Goal: Information Seeking & Learning: Learn about a topic

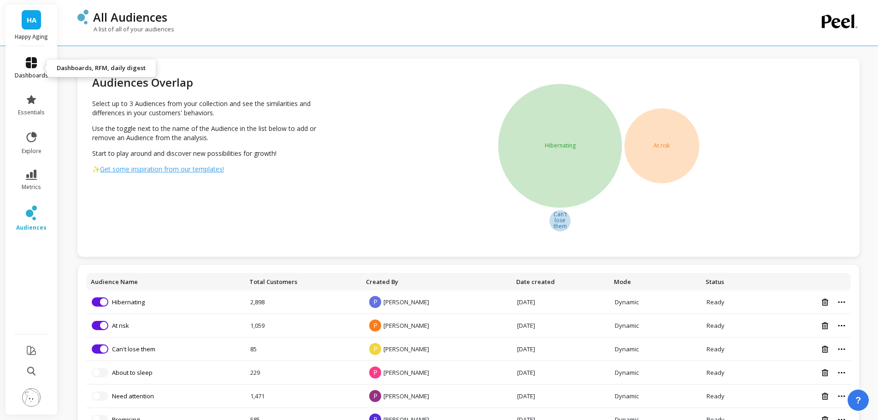
click at [31, 64] on icon at bounding box center [31, 62] width 11 height 11
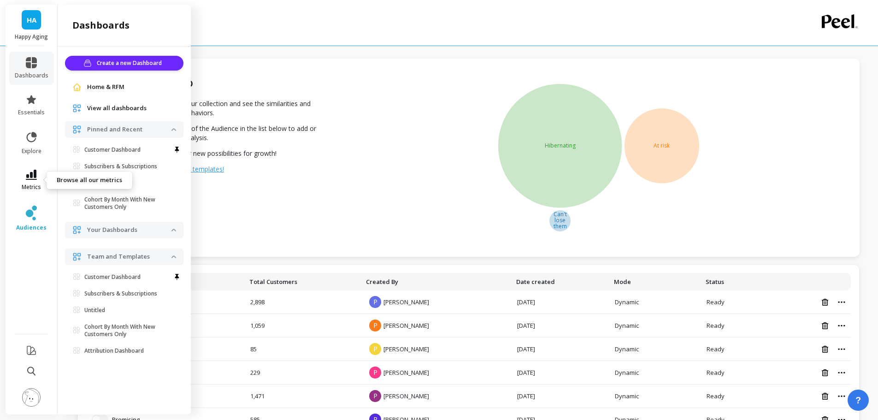
click at [37, 179] on link "metrics" at bounding box center [32, 180] width 34 height 21
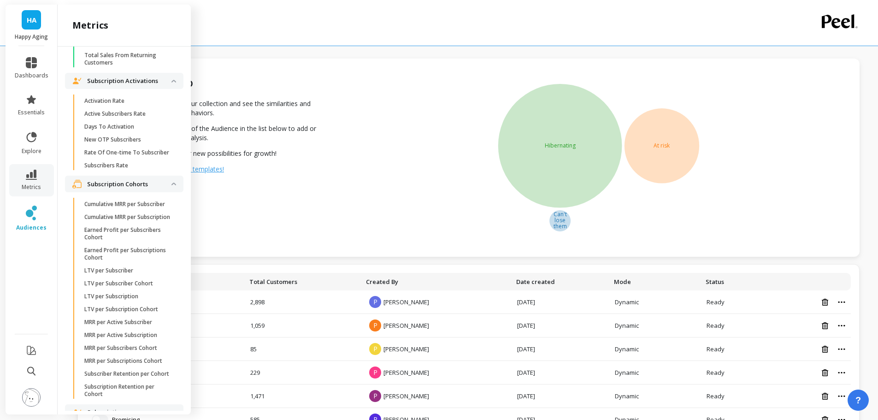
scroll to position [2143, 0]
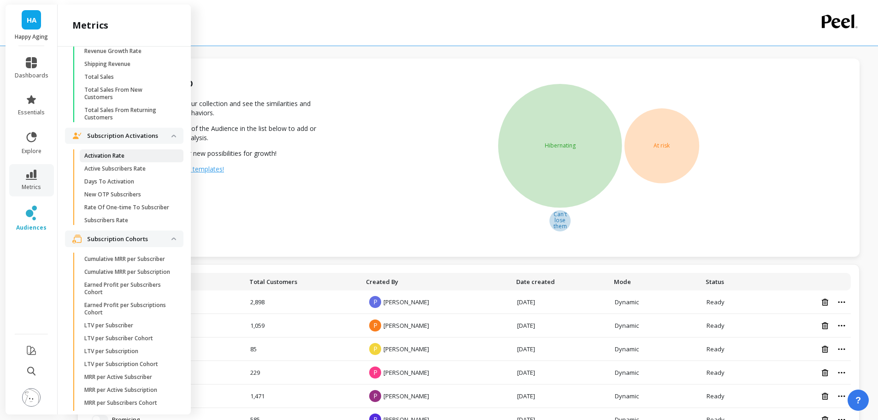
click at [128, 160] on span "Activation Rate" at bounding box center [128, 155] width 88 height 7
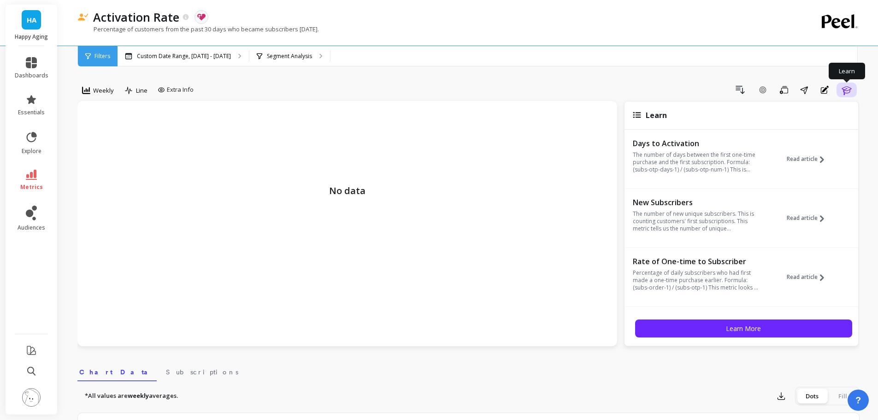
click at [848, 94] on icon "button" at bounding box center [846, 89] width 11 height 11
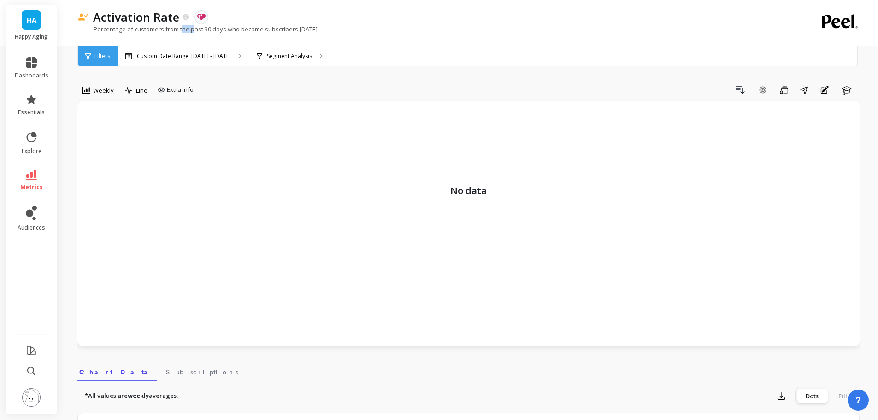
drag, startPoint x: 182, startPoint y: 30, endPoint x: 237, endPoint y: 32, distance: 54.9
click at [237, 32] on p "Percentage of customers from the past 30 days who became subscribers [DATE]." at bounding box center [198, 29] width 242 height 8
drag, startPoint x: 219, startPoint y: 30, endPoint x: 242, endPoint y: 30, distance: 22.6
click at [242, 30] on p "Percentage of customers from the past 30 days who became subscribers [DATE]." at bounding box center [198, 29] width 242 height 8
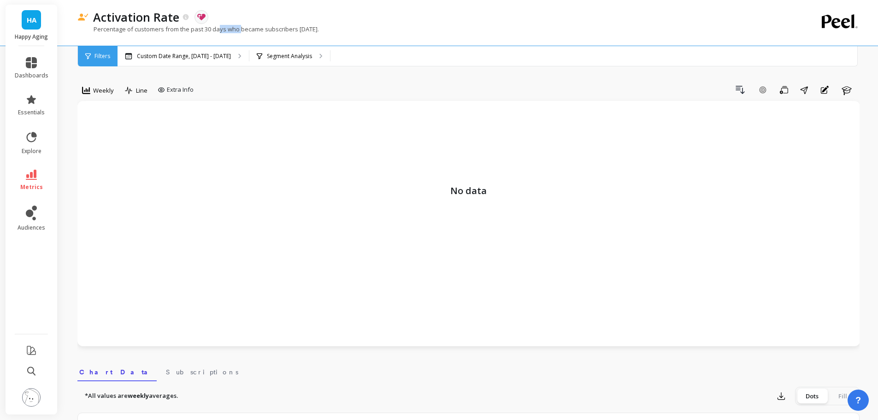
click at [242, 30] on p "Percentage of customers from the past 30 days who became subscribers [DATE]." at bounding box center [198, 29] width 242 height 8
